Goal: Find contact information: Find contact information

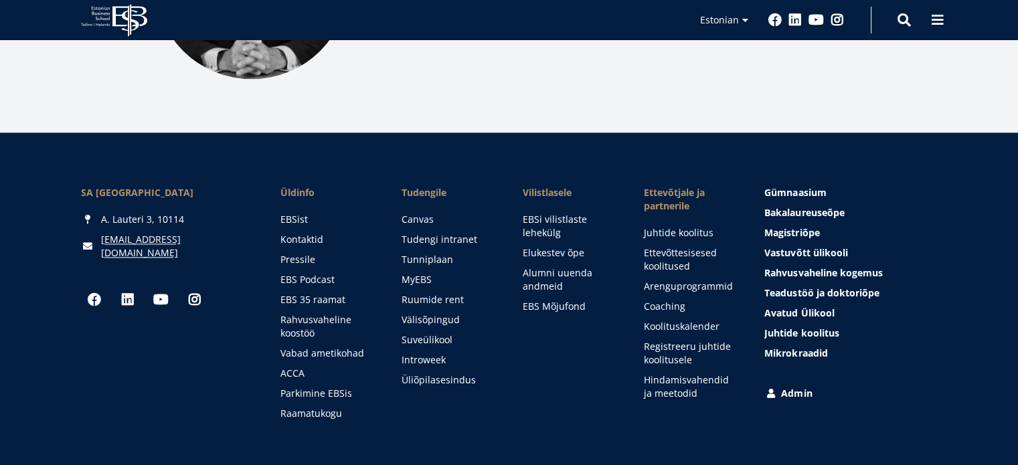
scroll to position [1874, 0]
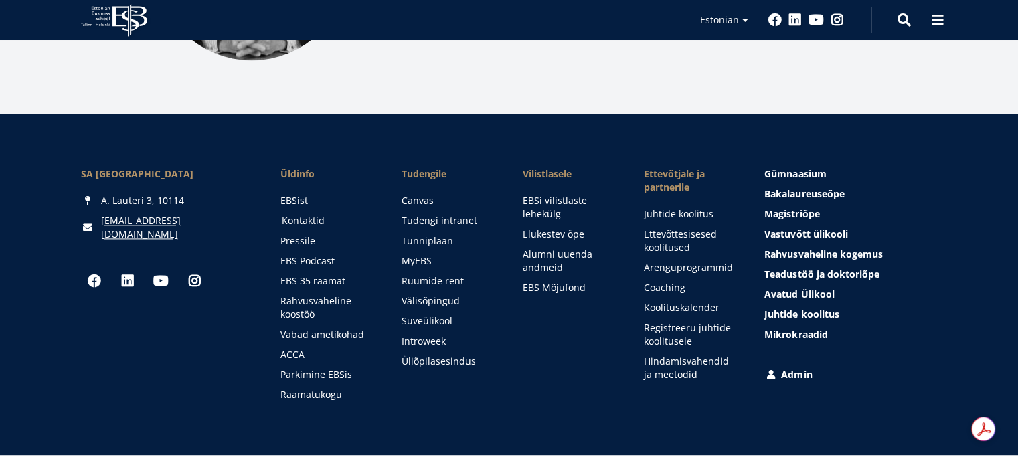
click at [299, 214] on link "Kontaktid" at bounding box center [329, 220] width 94 height 13
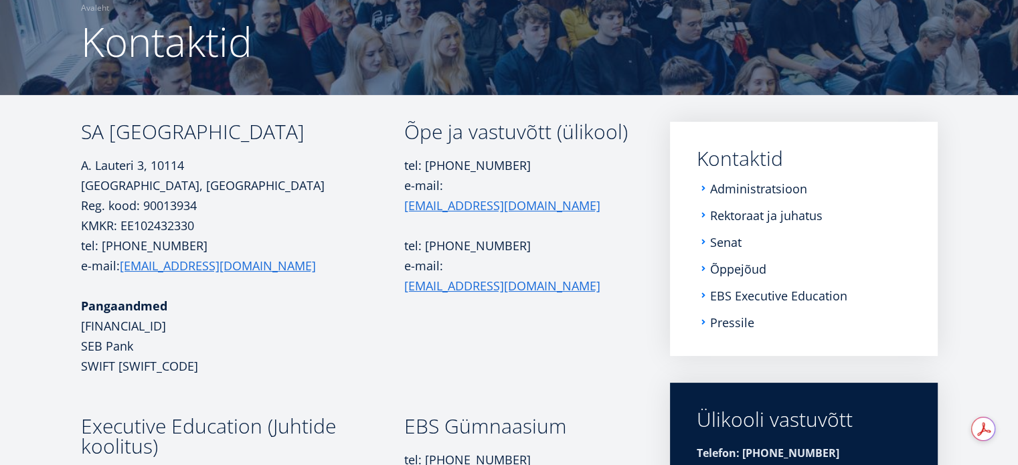
scroll to position [134, 0]
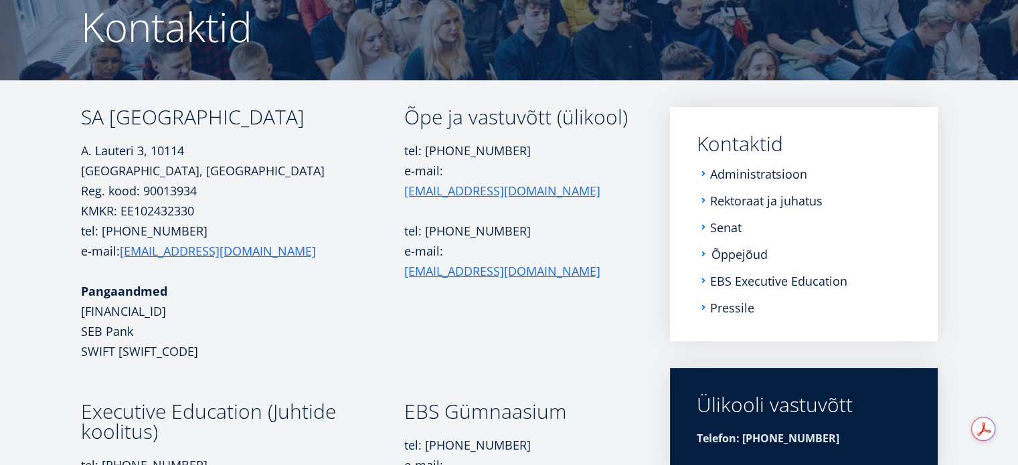
click at [725, 256] on link "Õppejõud" at bounding box center [739, 254] width 56 height 13
click at [755, 174] on link "Administratsioon" at bounding box center [759, 173] width 97 height 13
click at [730, 197] on link "Rektoraat ja juhatus" at bounding box center [767, 200] width 112 height 13
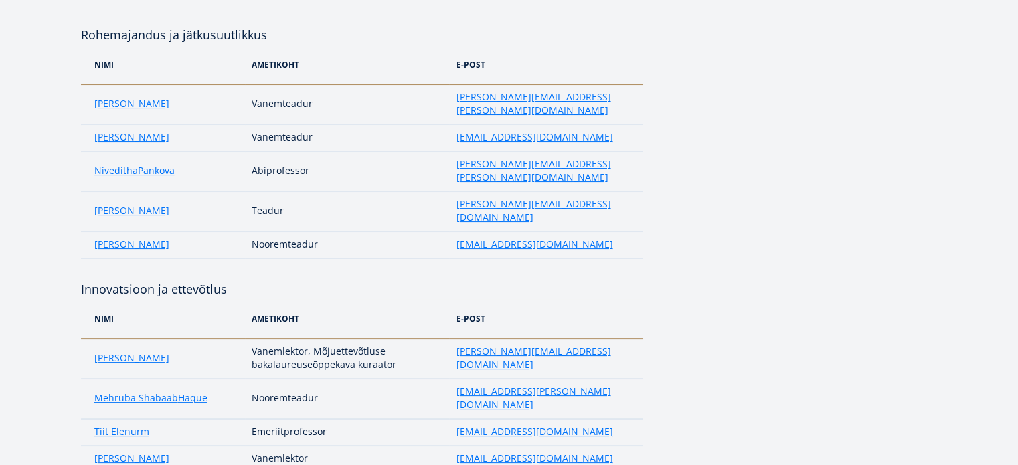
scroll to position [40, 0]
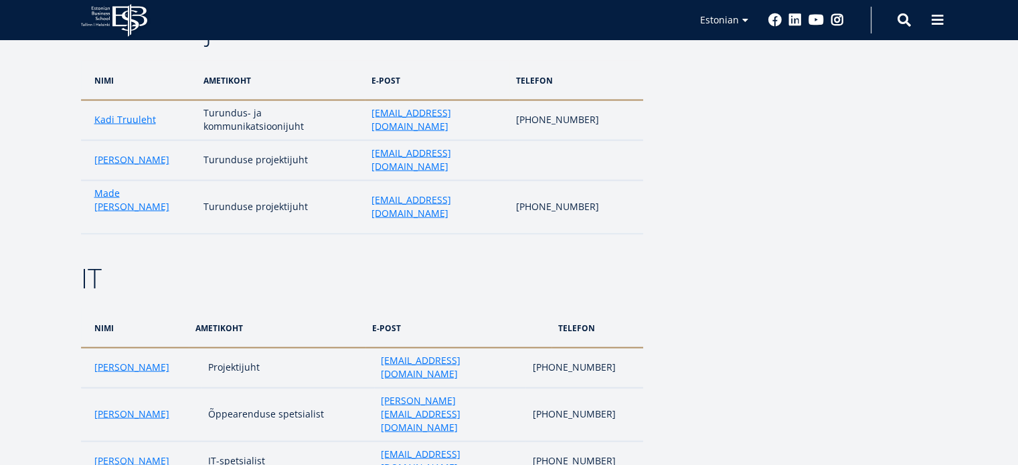
scroll to position [2610, 0]
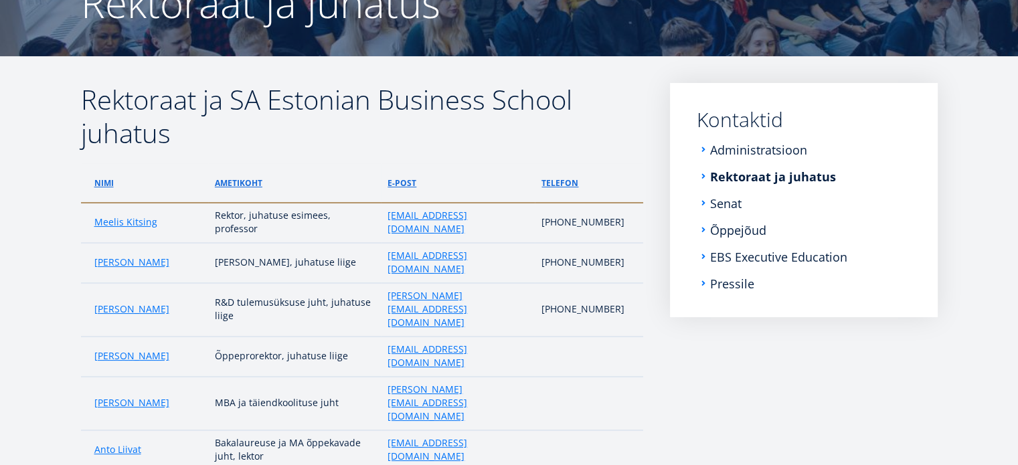
scroll to position [161, 0]
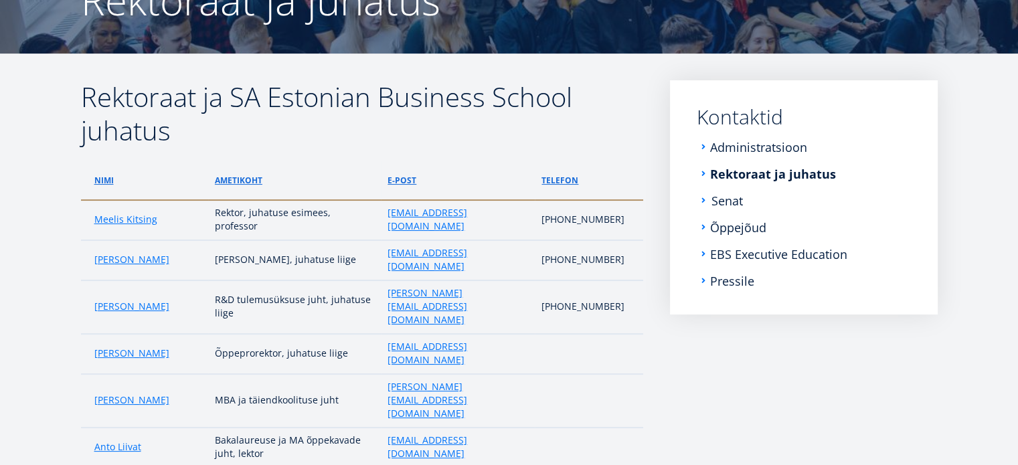
click at [731, 197] on link "Senat" at bounding box center [726, 200] width 31 height 13
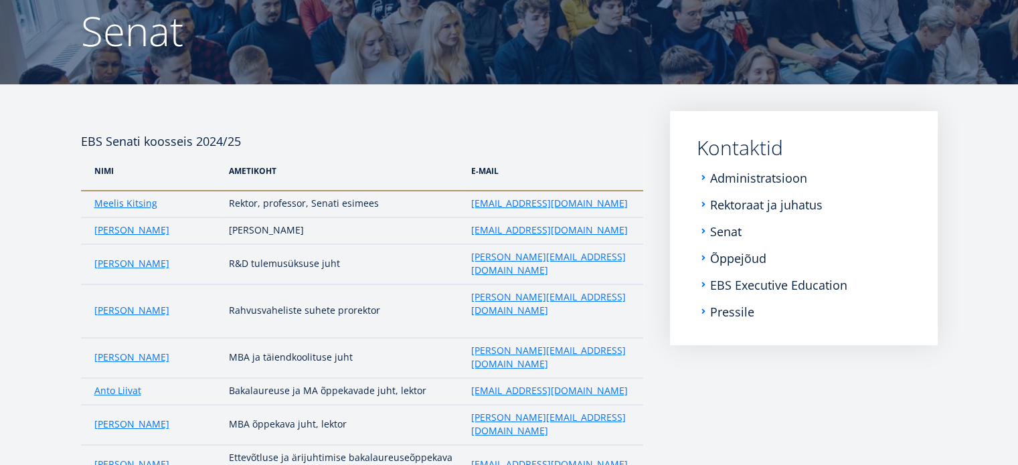
scroll to position [94, 0]
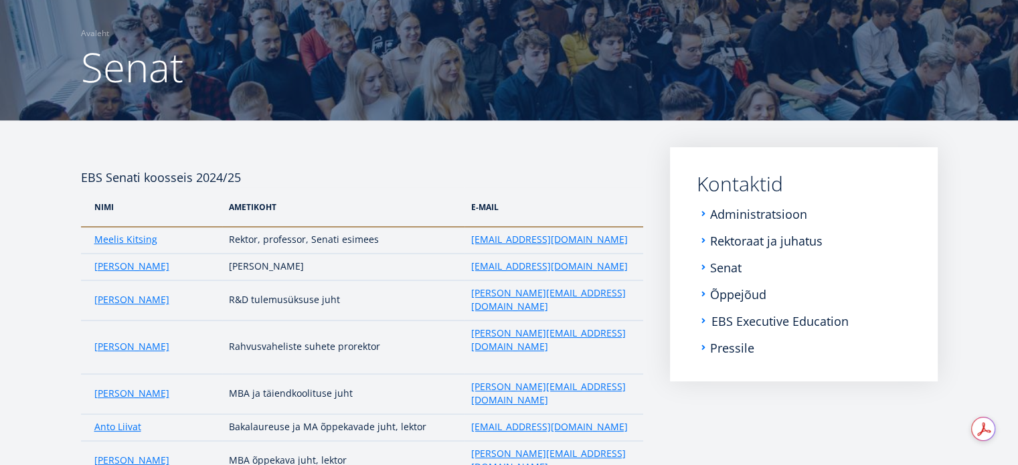
click at [739, 323] on link "EBS Executive Education" at bounding box center [779, 321] width 137 height 13
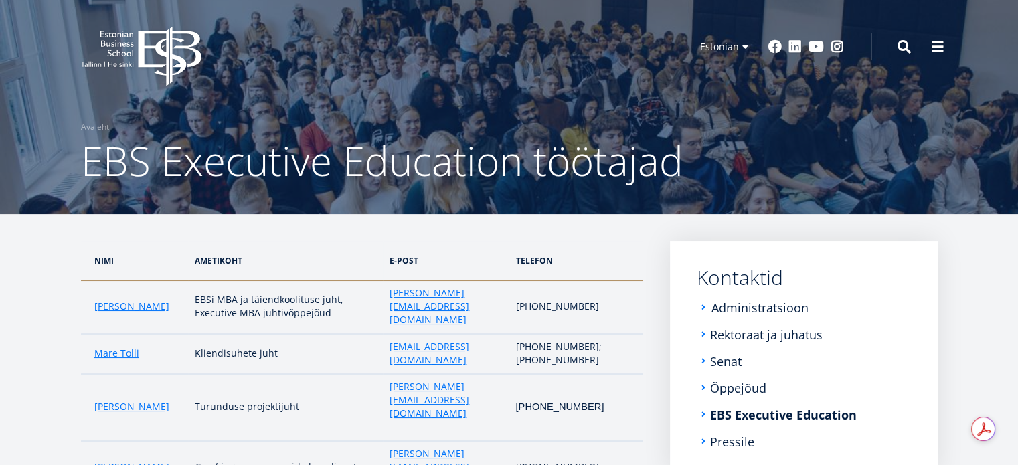
click at [755, 310] on link "Administratsioon" at bounding box center [759, 307] width 97 height 13
